Goal: Complete application form

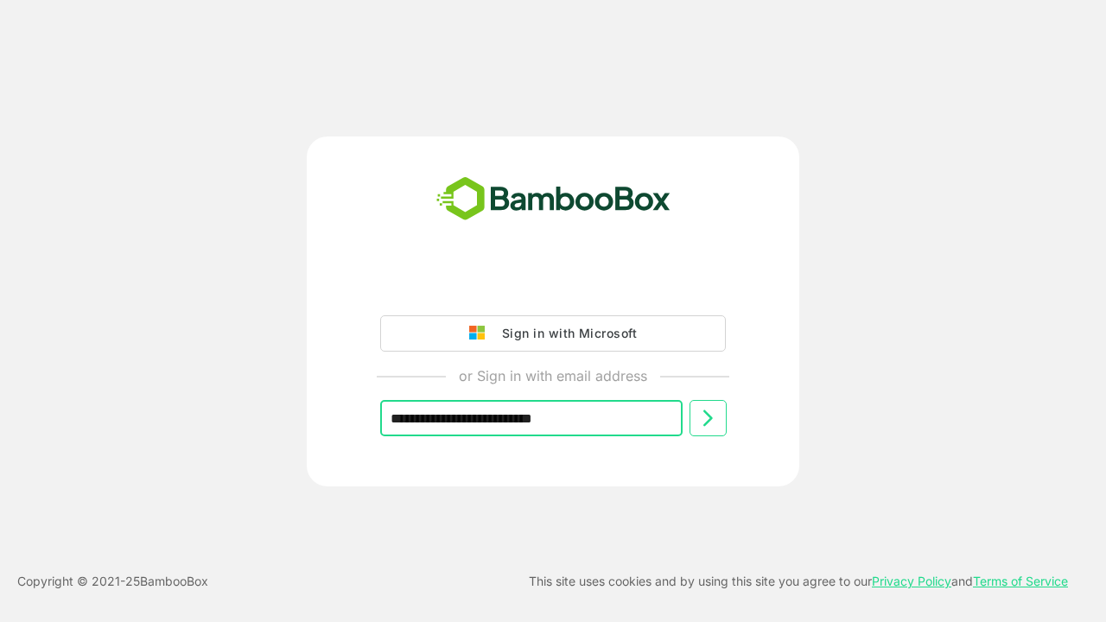
type input "**********"
click at [708, 418] on icon at bounding box center [708, 418] width 21 height 21
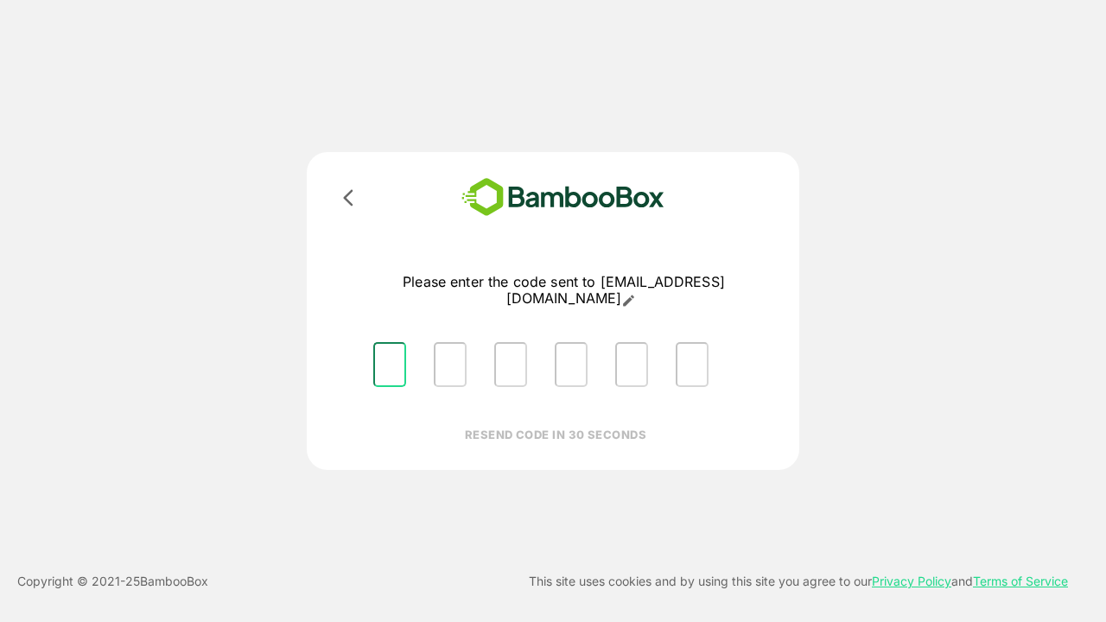
type input "*"
